Goal: Contribute content

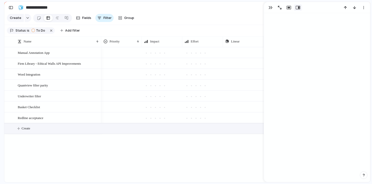
click at [28, 129] on span "Create" at bounding box center [26, 128] width 9 height 5
click at [9, 6] on div "button" at bounding box center [11, 8] width 5 height 4
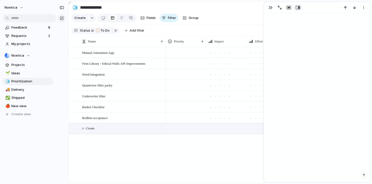
click at [106, 128] on button "Create" at bounding box center [226, 129] width 304 height 10
click at [97, 130] on textarea at bounding box center [122, 129] width 80 height 6
type textarea "*"
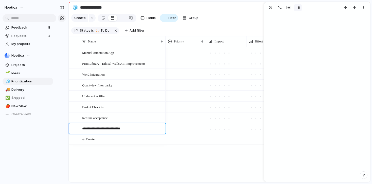
type textarea "**********"
